Goal: Task Accomplishment & Management: Manage account settings

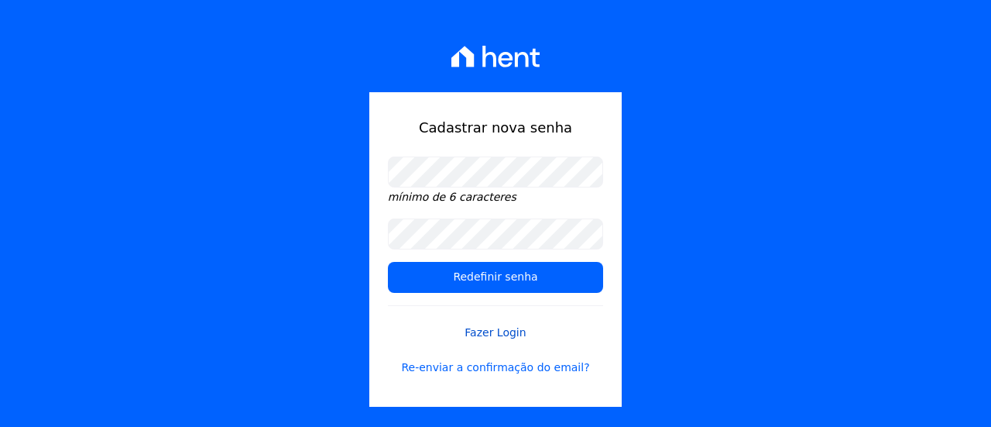
click at [500, 334] on link "Fazer Login" at bounding box center [496, 323] width 216 height 36
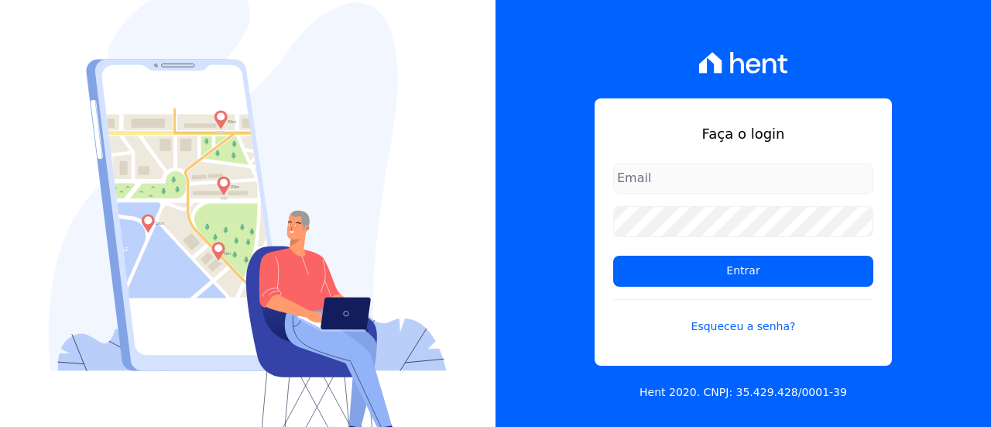
type input "[EMAIL_ADDRESS][PERSON_NAME][DOMAIN_NAME]"
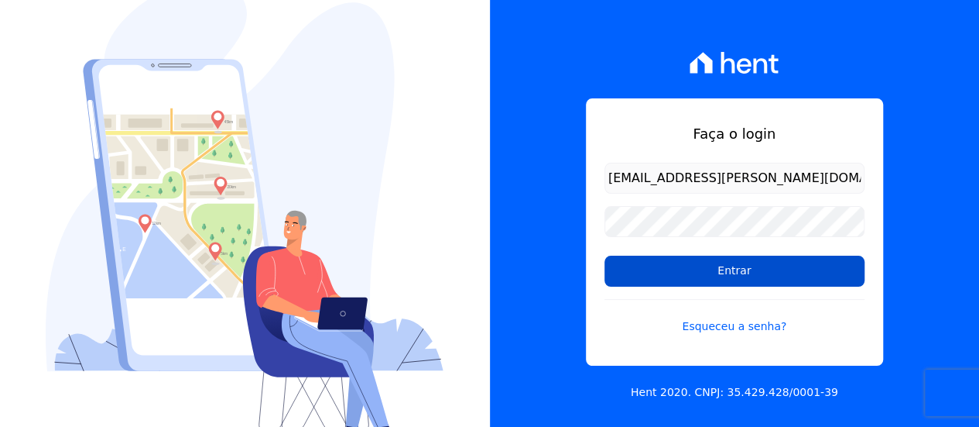
click at [720, 275] on input "Entrar" at bounding box center [735, 271] width 260 height 31
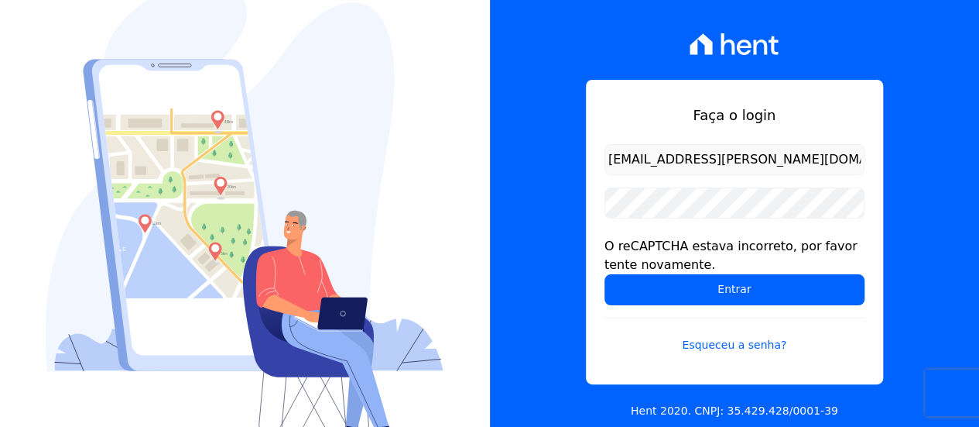
scroll to position [19, 0]
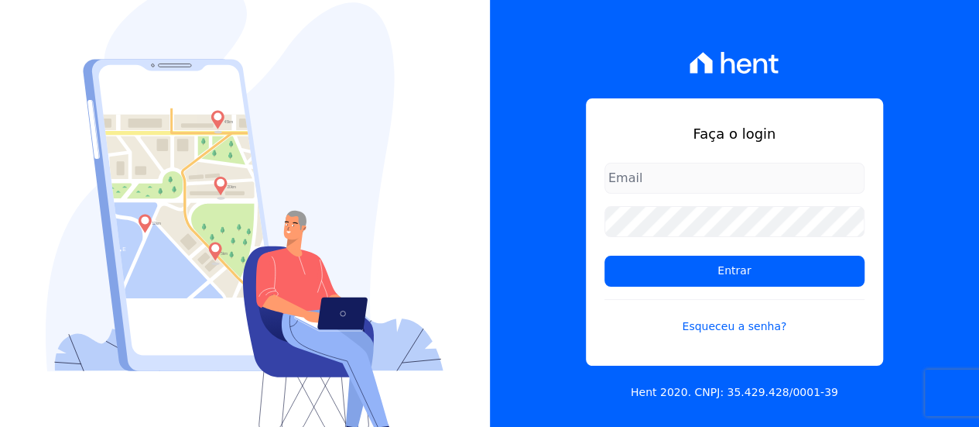
type input "[EMAIL_ADDRESS][PERSON_NAME][DOMAIN_NAME]"
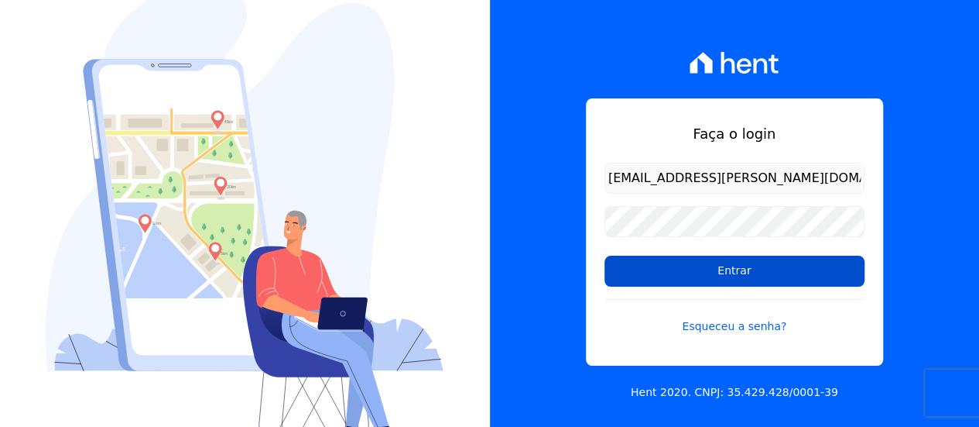
click at [653, 264] on input "Entrar" at bounding box center [735, 271] width 260 height 31
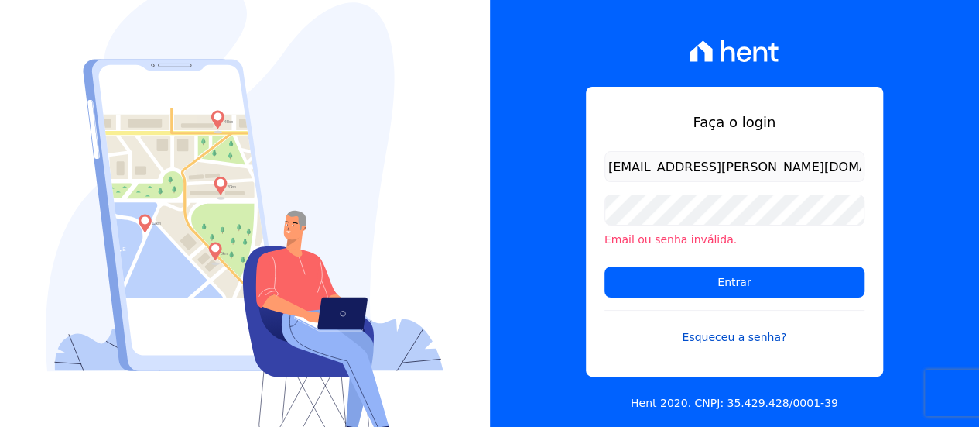
click at [716, 340] on link "Esqueceu a senha?" at bounding box center [735, 328] width 260 height 36
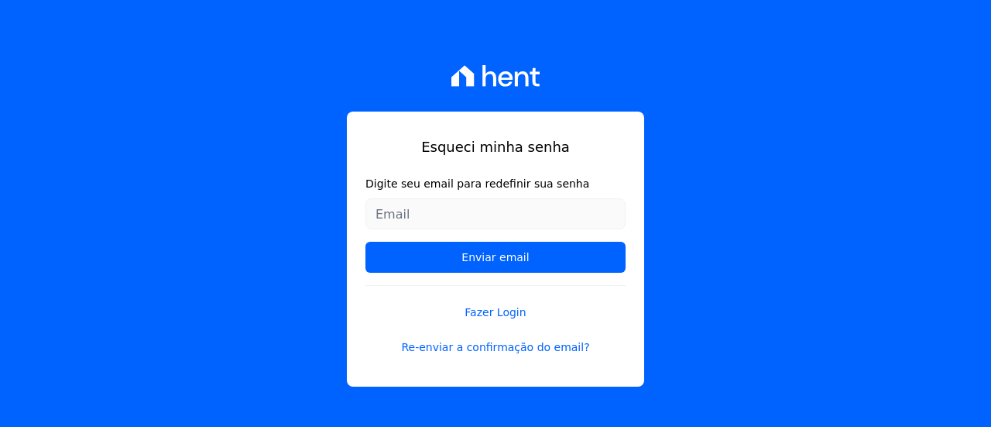
type input "[EMAIL_ADDRESS][PERSON_NAME][DOMAIN_NAME]"
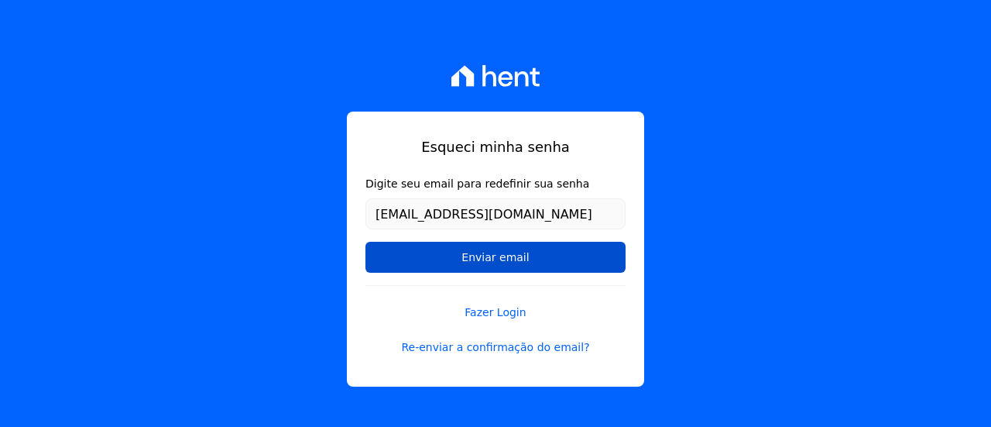
click at [506, 258] on input "Enviar email" at bounding box center [495, 257] width 260 height 31
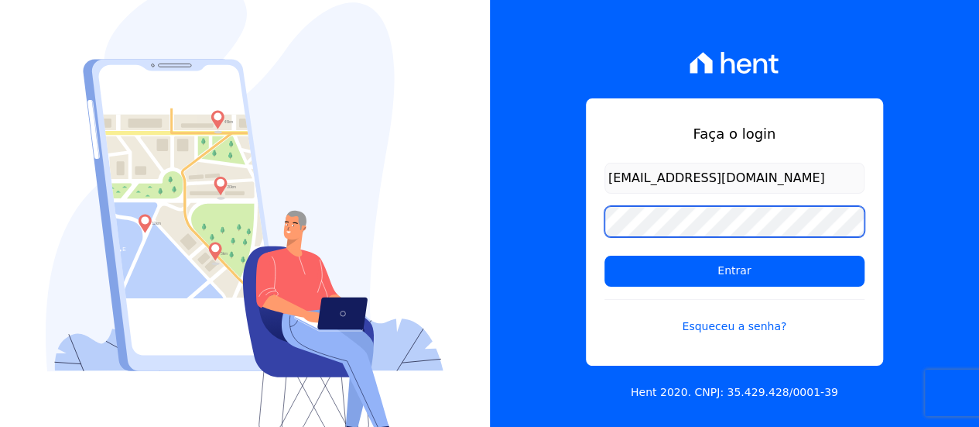
click at [400, 218] on div "Faça o login mbotelho@topel.com.br Entrar Esqueceu a senha? Hent 2020. CNPJ: 35…" at bounding box center [489, 213] width 979 height 427
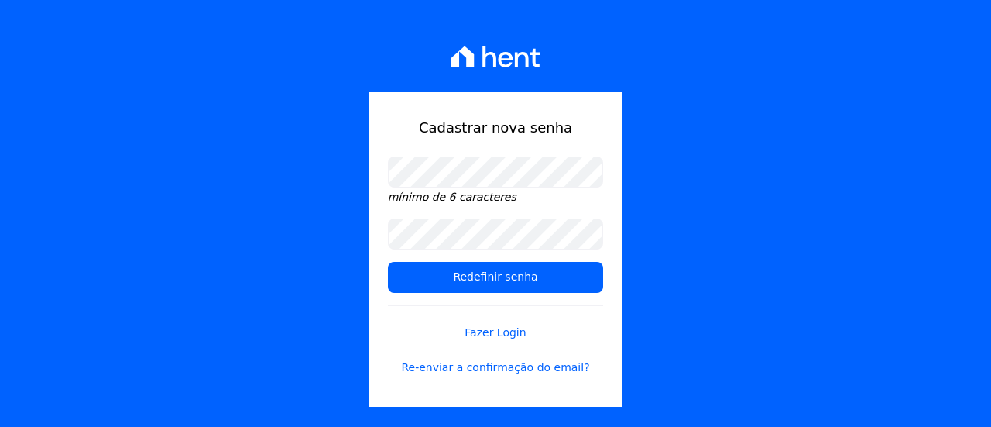
click at [409, 211] on form "mínimo de 6 caracteres Redefinir senha Fazer Login Re-enviar a confirmação do e…" at bounding box center [496, 275] width 216 height 238
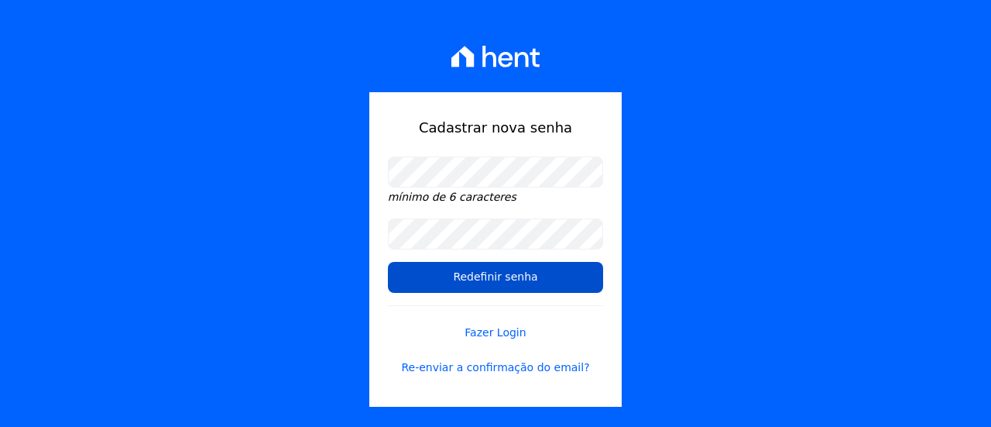
click at [446, 273] on input "Redefinir senha" at bounding box center [496, 277] width 216 height 31
click at [522, 277] on input "Redefinir senha" at bounding box center [496, 277] width 216 height 31
click at [491, 290] on input "Redefinir senha" at bounding box center [496, 277] width 216 height 31
click at [499, 279] on input "Redefinir senha" at bounding box center [496, 277] width 216 height 31
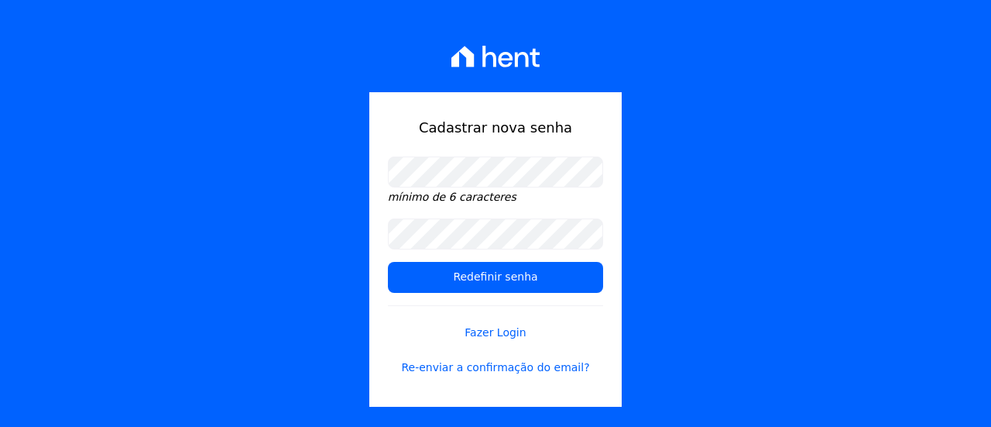
click at [388, 262] on input "Redefinir senha" at bounding box center [496, 277] width 216 height 31
click at [387, 337] on div "Cadastrar nova senha mínimo de 6 caracteres Redefinir senha Fazer Login Re-envi…" at bounding box center [495, 249] width 253 height 314
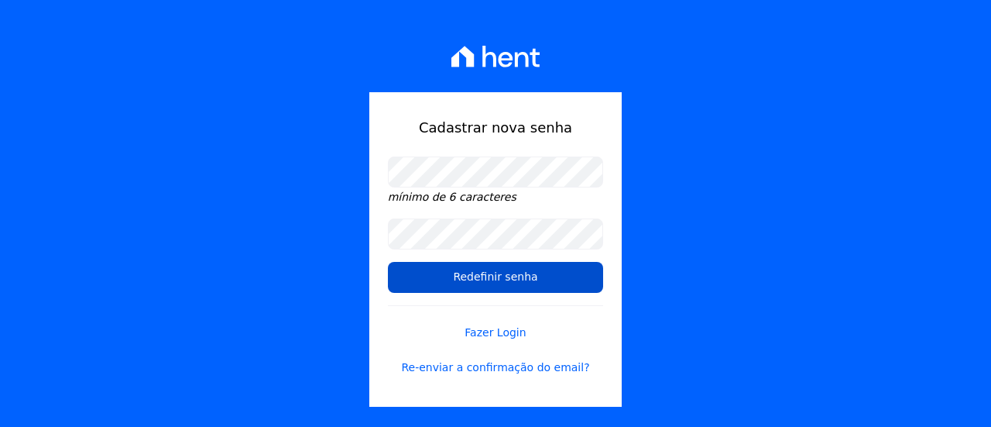
drag, startPoint x: 531, startPoint y: 273, endPoint x: 448, endPoint y: 275, distance: 82.9
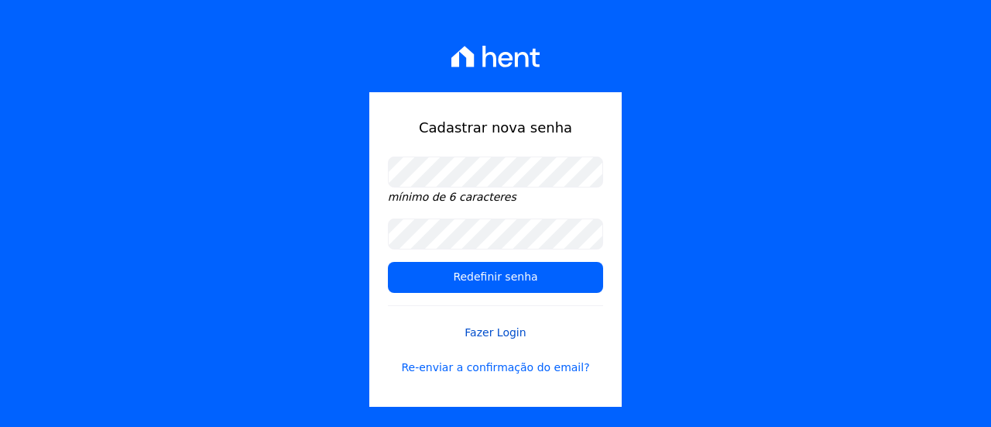
drag, startPoint x: 448, startPoint y: 275, endPoint x: 496, endPoint y: 333, distance: 75.3
click at [496, 333] on link "Fazer Login" at bounding box center [496, 323] width 216 height 36
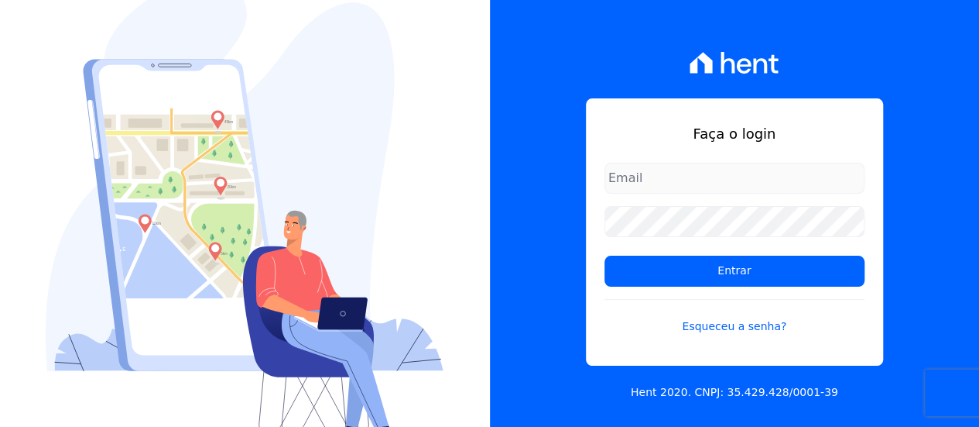
type input "[EMAIL_ADDRESS][PERSON_NAME][DOMAIN_NAME]"
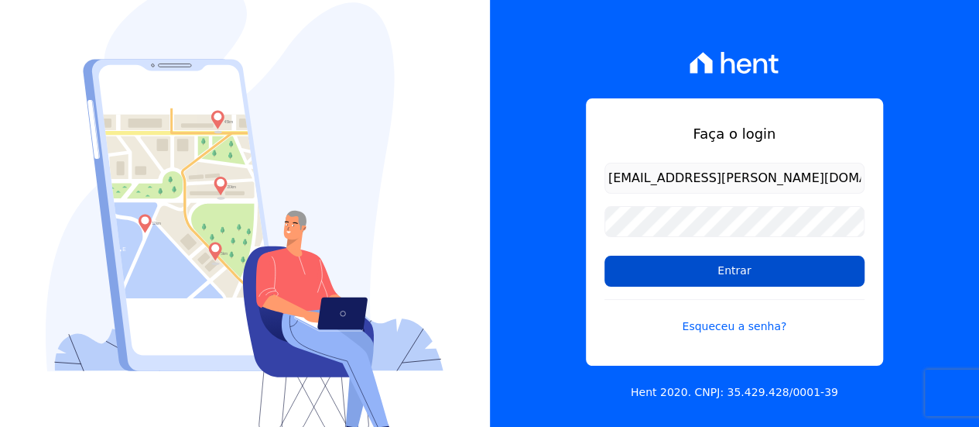
click at [641, 276] on input "Entrar" at bounding box center [735, 271] width 260 height 31
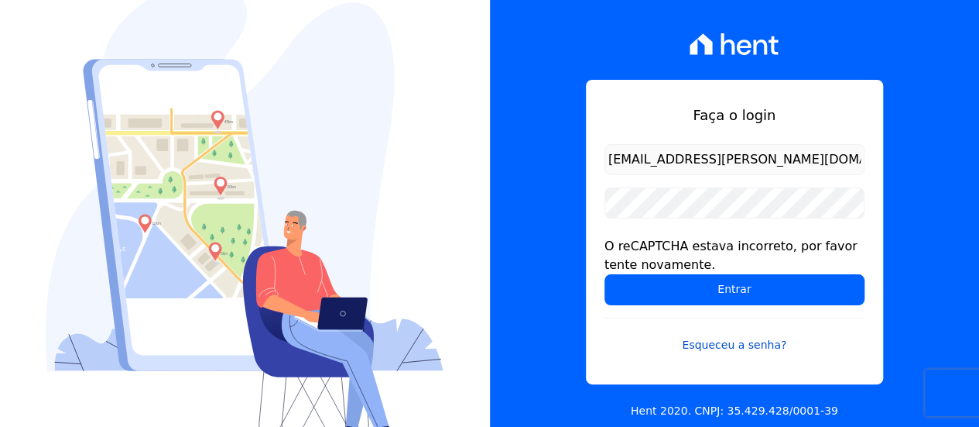
click at [708, 347] on link "Esqueceu a senha?" at bounding box center [735, 335] width 260 height 36
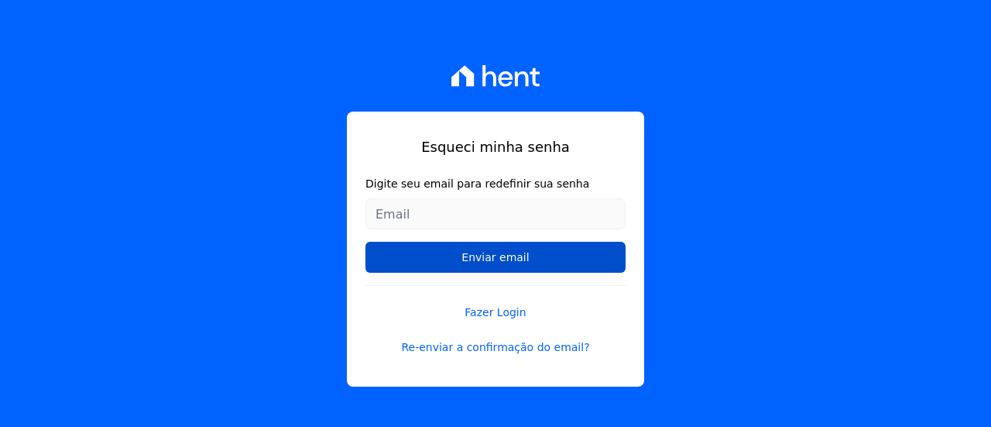
type input "[EMAIL_ADDRESS][PERSON_NAME][DOMAIN_NAME]"
click at [500, 261] on input "Enviar email" at bounding box center [495, 257] width 260 height 31
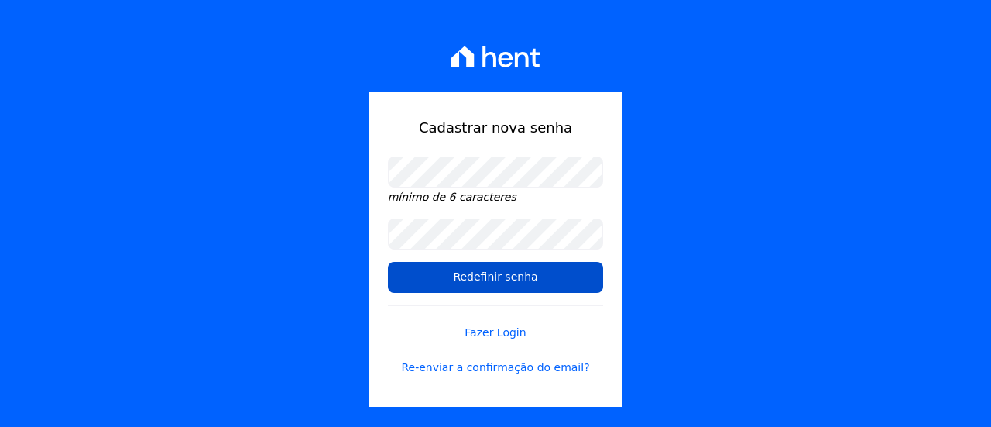
click at [414, 282] on input "Redefinir senha" at bounding box center [496, 277] width 216 height 31
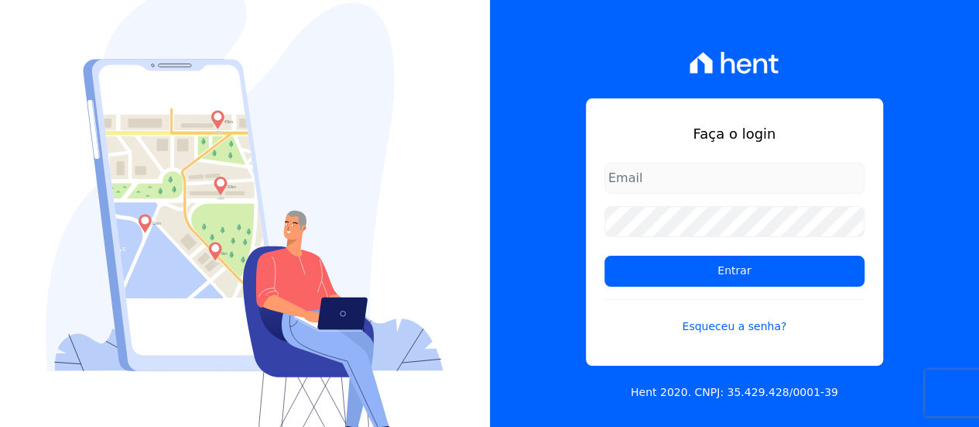
type input "[EMAIL_ADDRESS][PERSON_NAME][DOMAIN_NAME]"
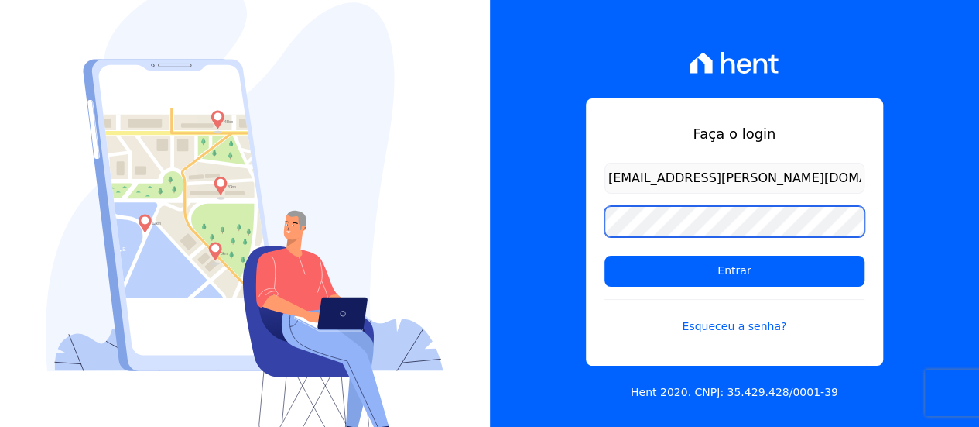
click at [525, 226] on div "Faça o login [EMAIL_ADDRESS][PERSON_NAME][DOMAIN_NAME] Entrar Esqueceu a senha?…" at bounding box center [735, 213] width 490 height 427
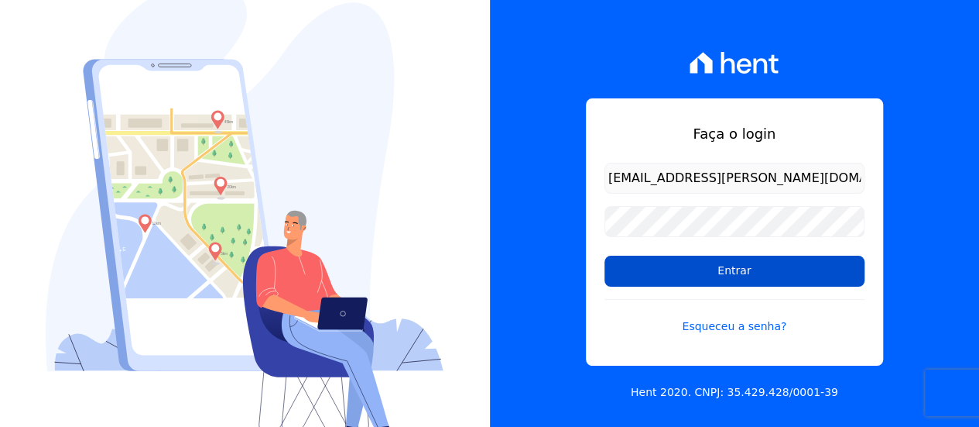
click at [646, 279] on input "Entrar" at bounding box center [735, 271] width 260 height 31
